Goal: Find specific page/section: Find specific page/section

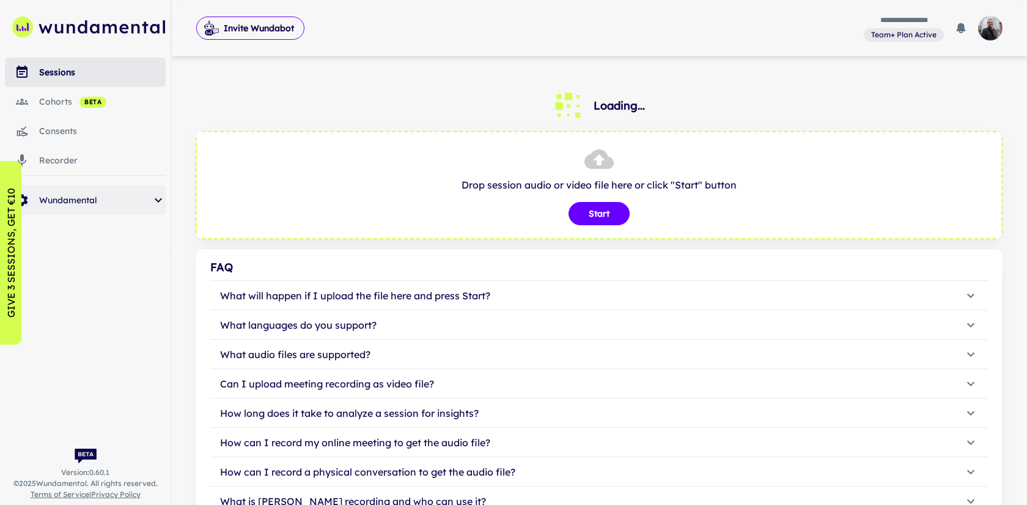
click at [160, 192] on div "Wundamental" at bounding box center [85, 199] width 161 height 29
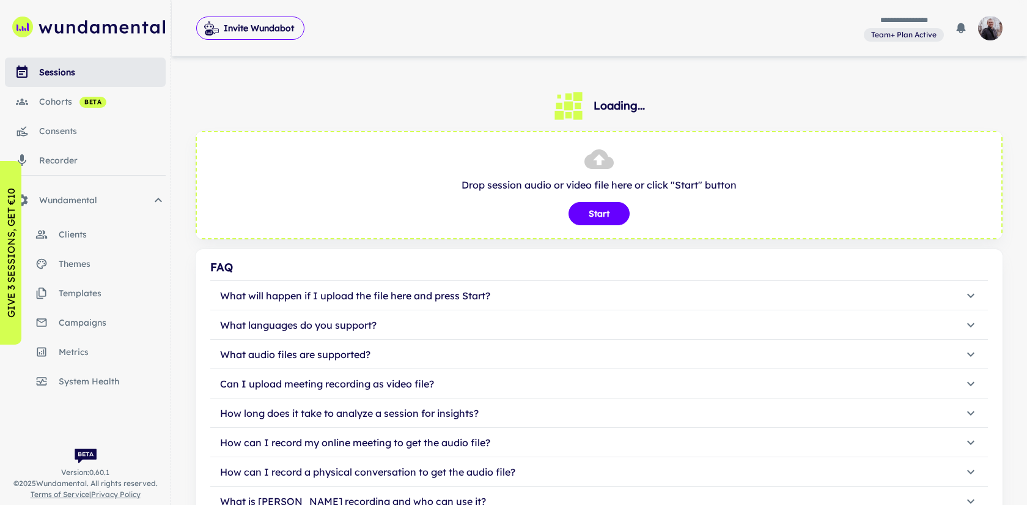
click at [95, 239] on span "clients" at bounding box center [112, 234] width 107 height 13
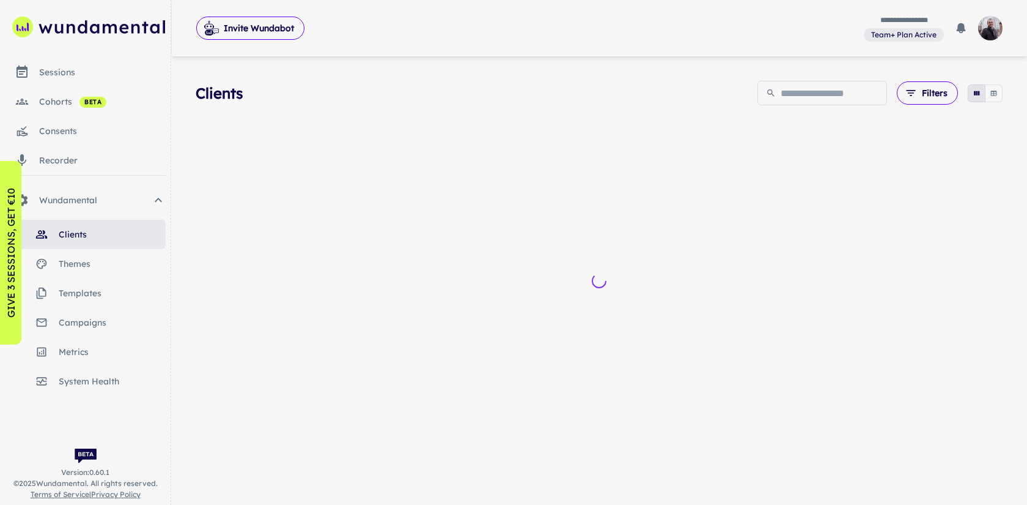
click at [991, 95] on icon "button" at bounding box center [994, 94] width 6 height 6
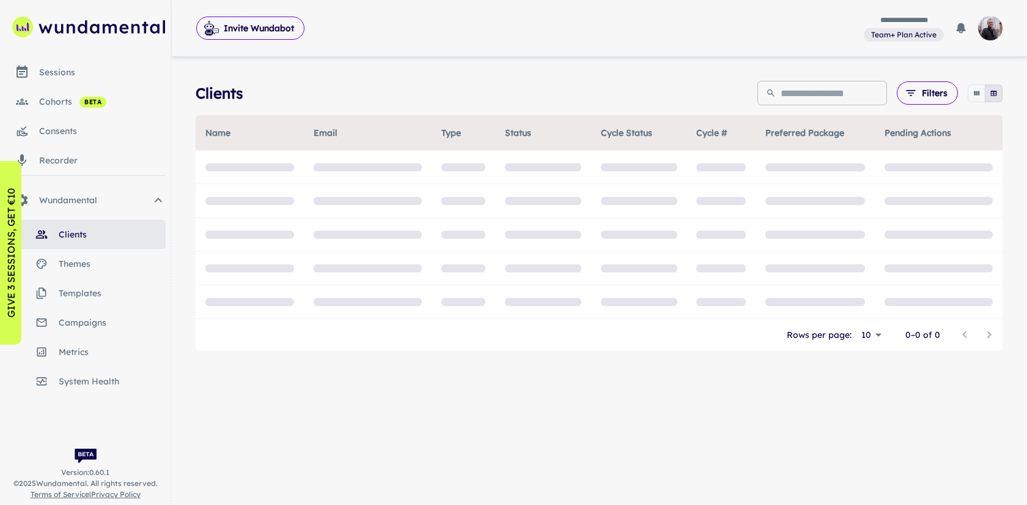
click at [805, 100] on input "text" at bounding box center [834, 93] width 106 height 24
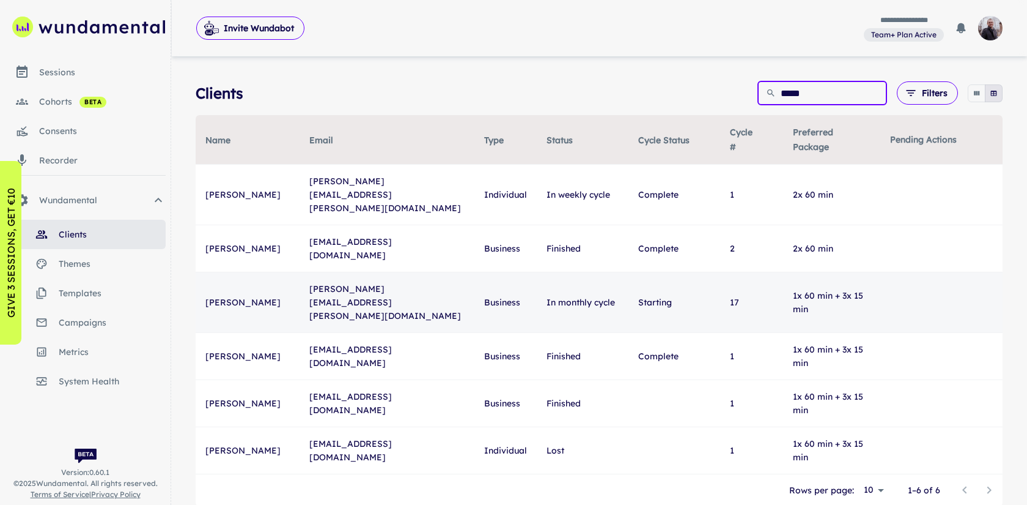
type input "*****"
click at [229, 272] on td "[PERSON_NAME]" at bounding box center [248, 302] width 104 height 61
